Goal: Task Accomplishment & Management: Manage account settings

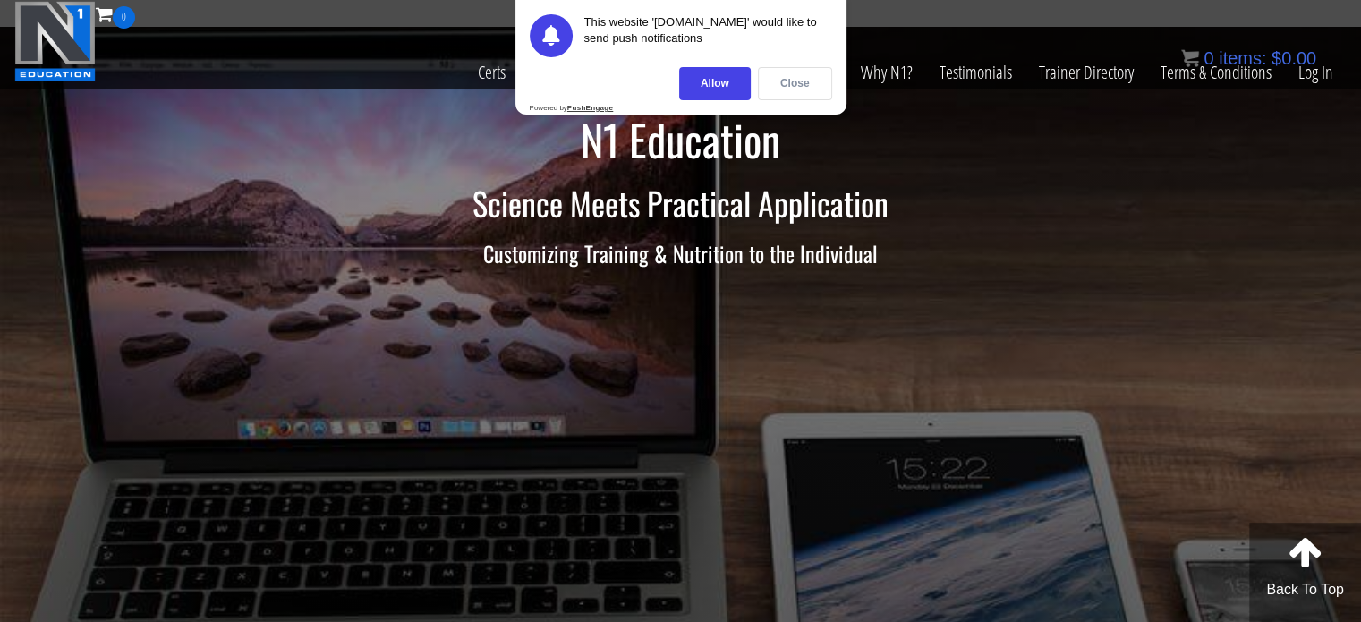
click at [810, 85] on div "Close" at bounding box center [795, 83] width 74 height 33
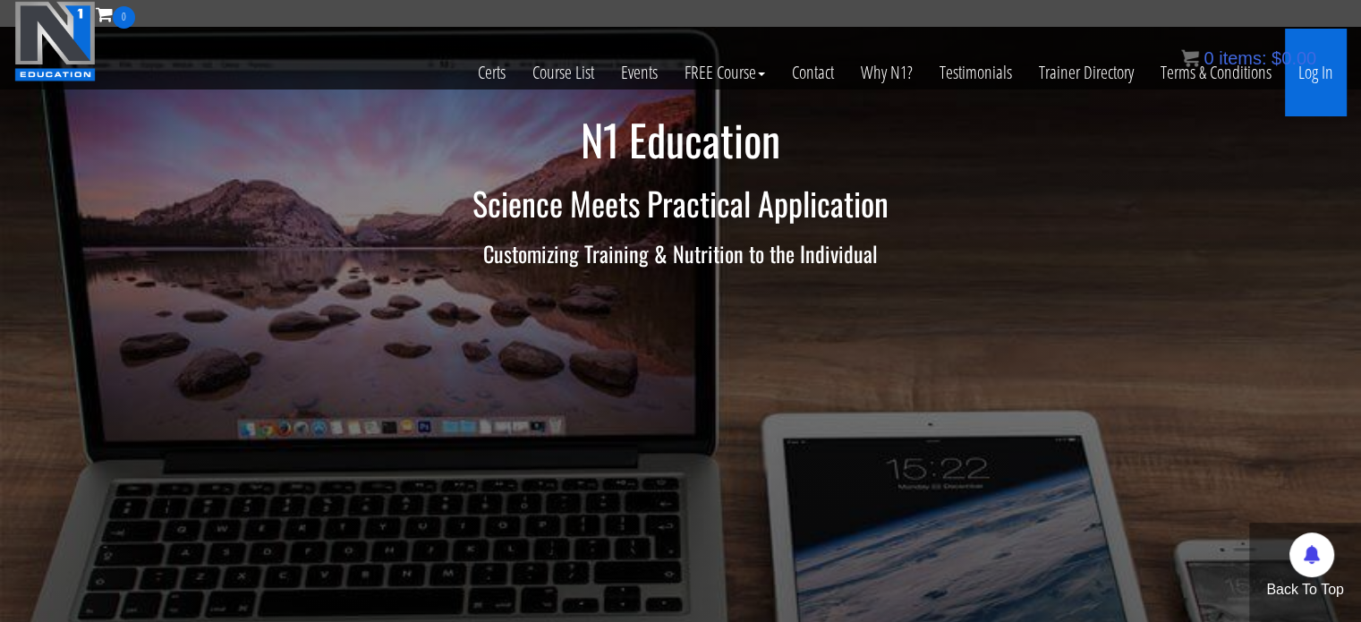
click at [1326, 78] on link "Log In" at bounding box center [1316, 73] width 62 height 88
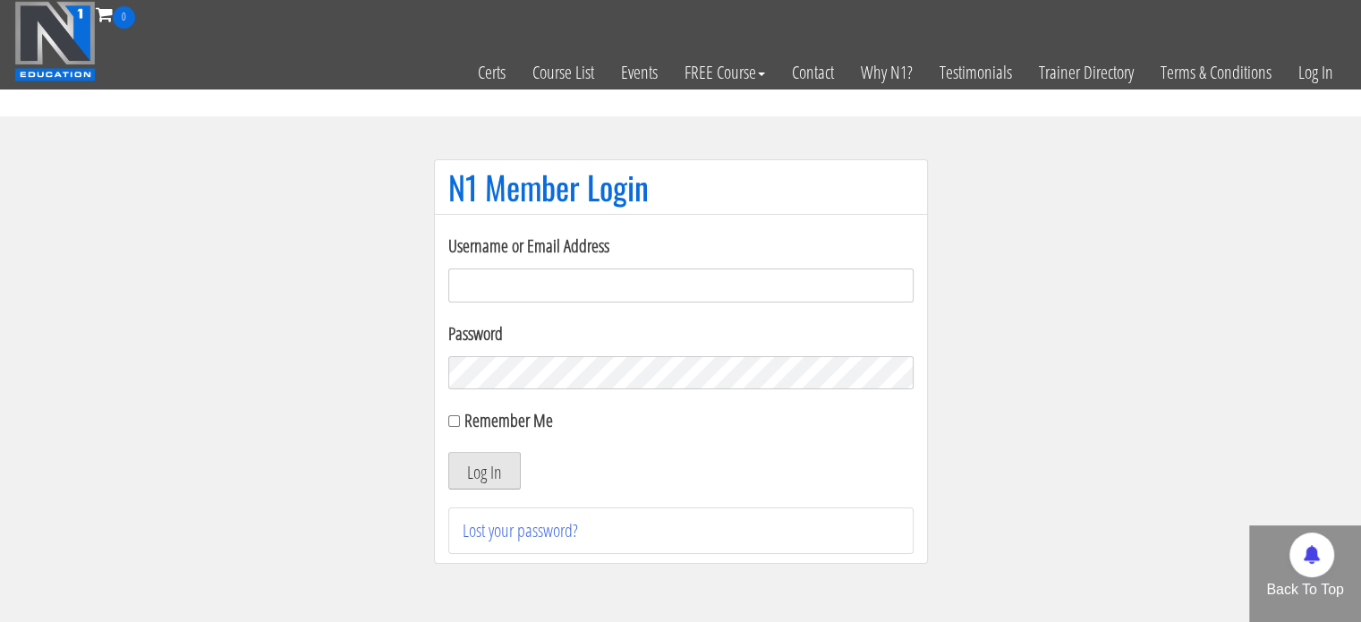
type input "charlpom@hotmail.com"
click at [477, 470] on button "Log In" at bounding box center [484, 471] width 72 height 38
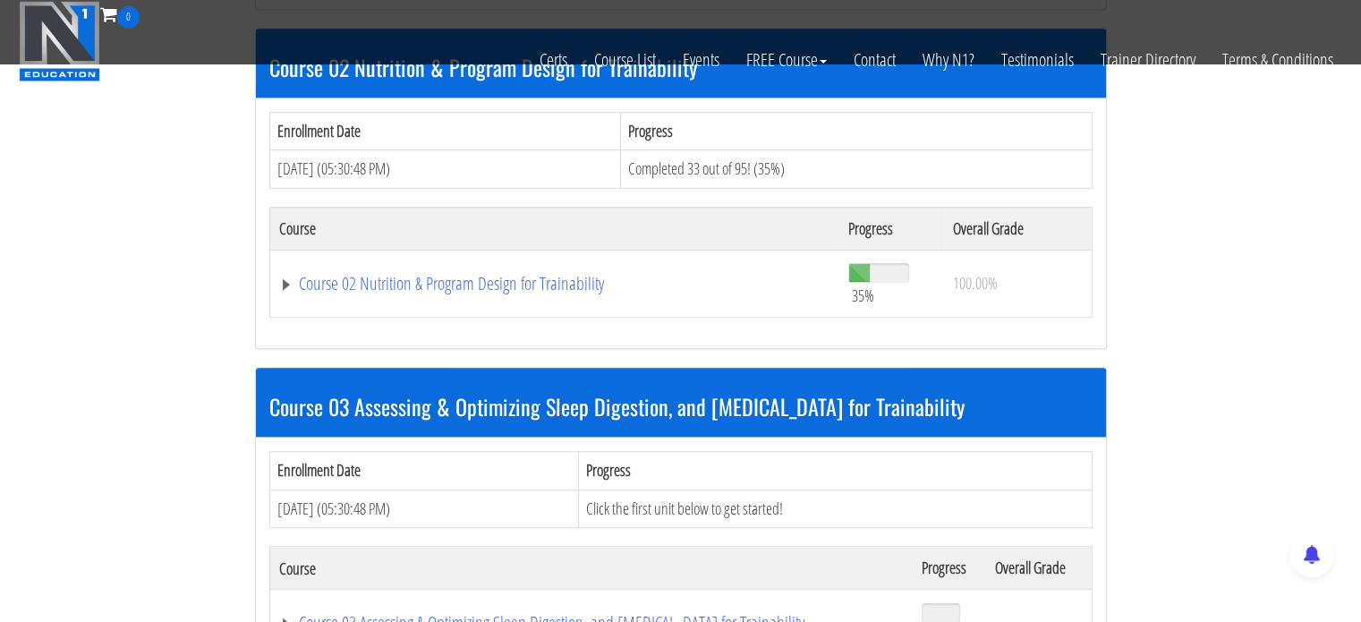
scroll to position [895, 0]
